Goal: Task Accomplishment & Management: Use online tool/utility

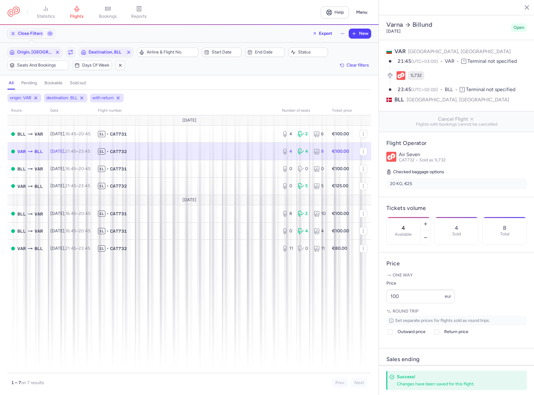
select select "days"
click at [28, 49] on span "Origin, [GEOGRAPHIC_DATA]" at bounding box center [34, 51] width 53 height 7
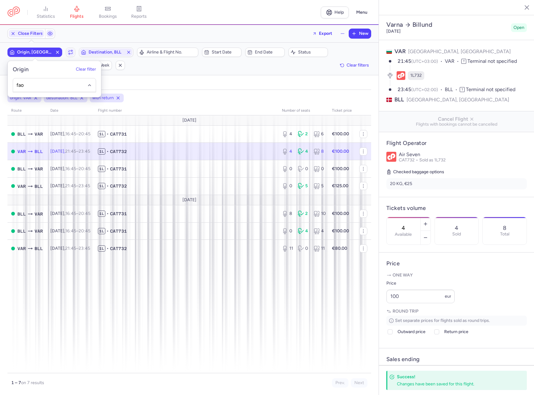
type input "fao"
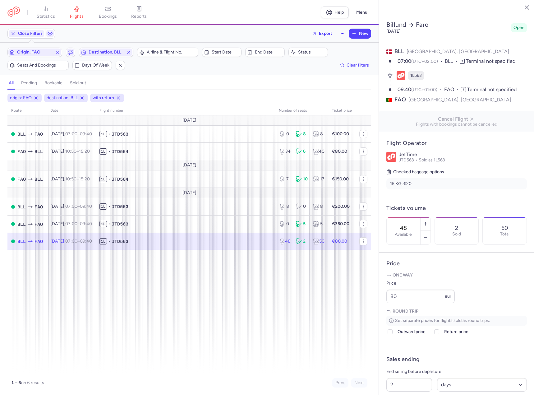
select select "days"
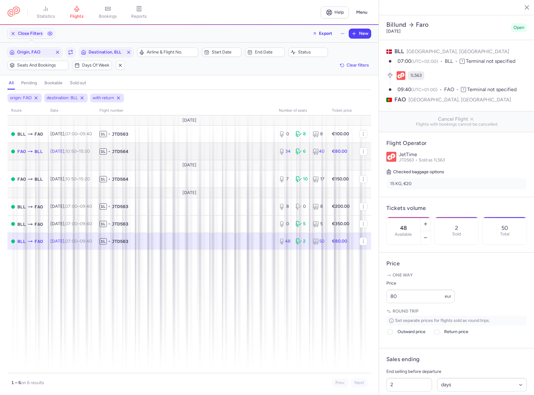
click at [232, 151] on span "1L • JTD564" at bounding box center [185, 151] width 172 height 6
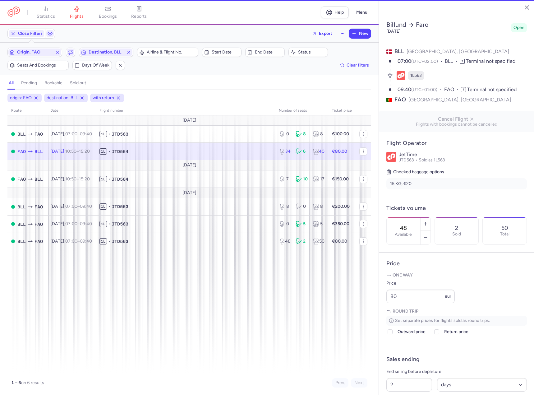
type input "34"
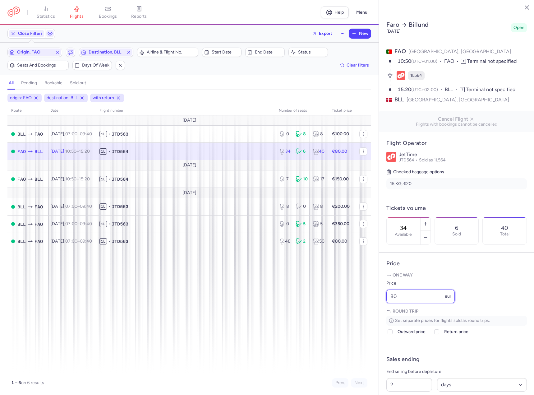
drag, startPoint x: 382, startPoint y: 308, endPoint x: 364, endPoint y: 313, distance: 18.7
click at [364, 313] on div "statistics flights bookings reports Help Menu Close Filters Export New Filters …" at bounding box center [267, 197] width 534 height 395
type input "60"
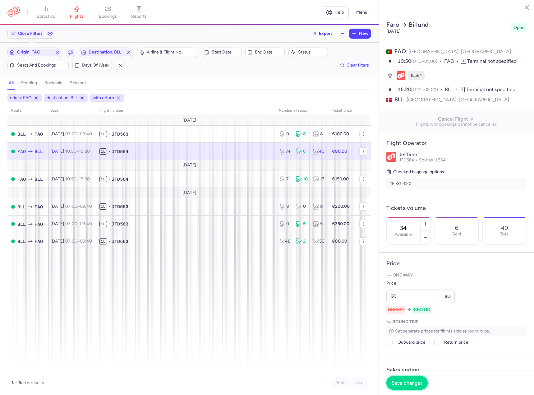
click at [412, 384] on span "Save changes" at bounding box center [406, 383] width 31 height 6
